Goal: Task Accomplishment & Management: Use online tool/utility

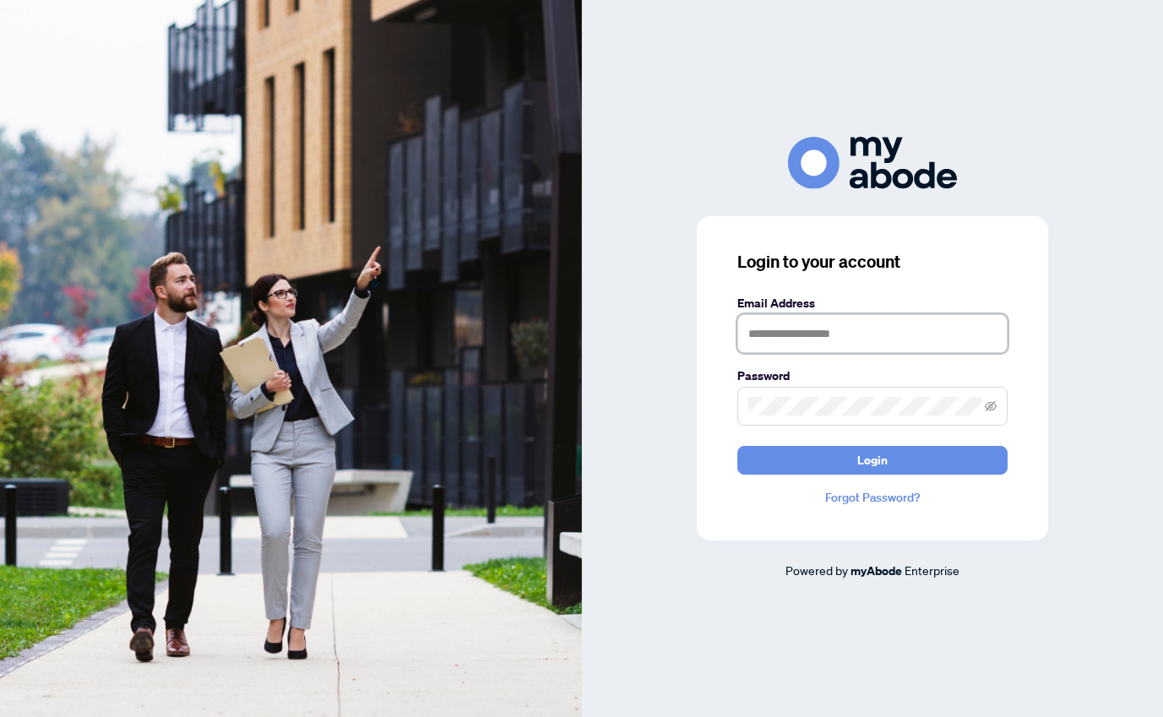
click at [788, 327] on input "text" at bounding box center [872, 333] width 270 height 39
type input "**********"
click at [737, 446] on button "Login" at bounding box center [872, 460] width 270 height 29
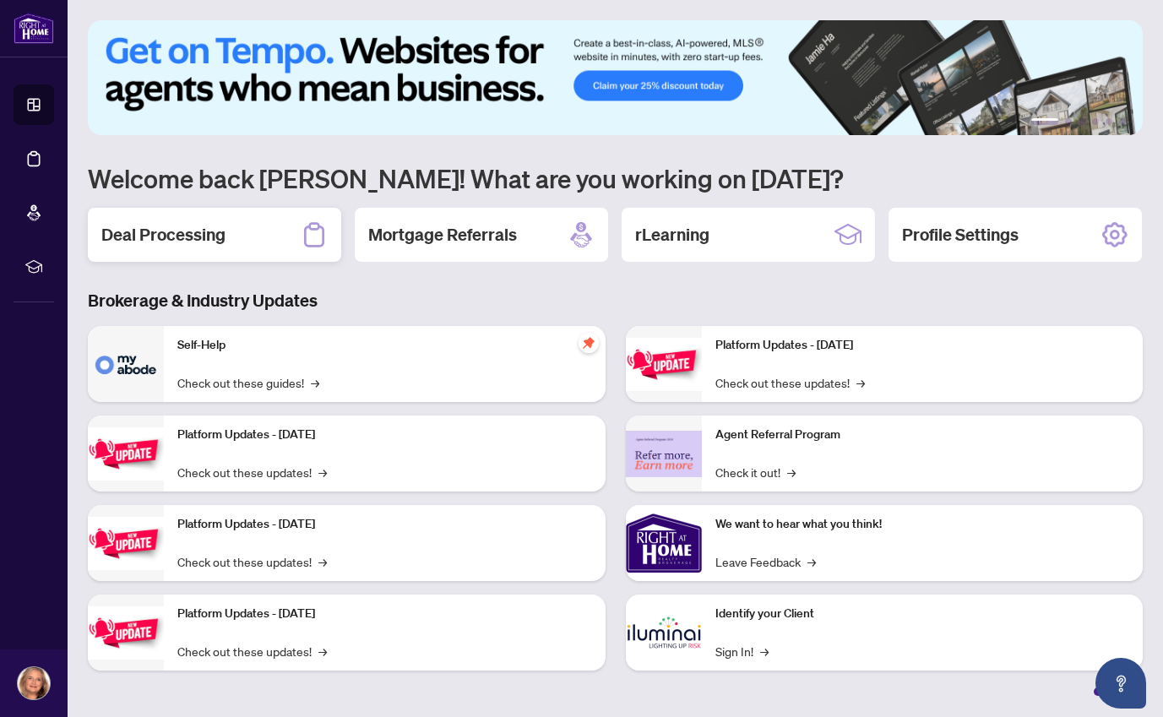
click at [171, 242] on h2 "Deal Processing" at bounding box center [163, 235] width 124 height 24
